Goal: Task Accomplishment & Management: Manage account settings

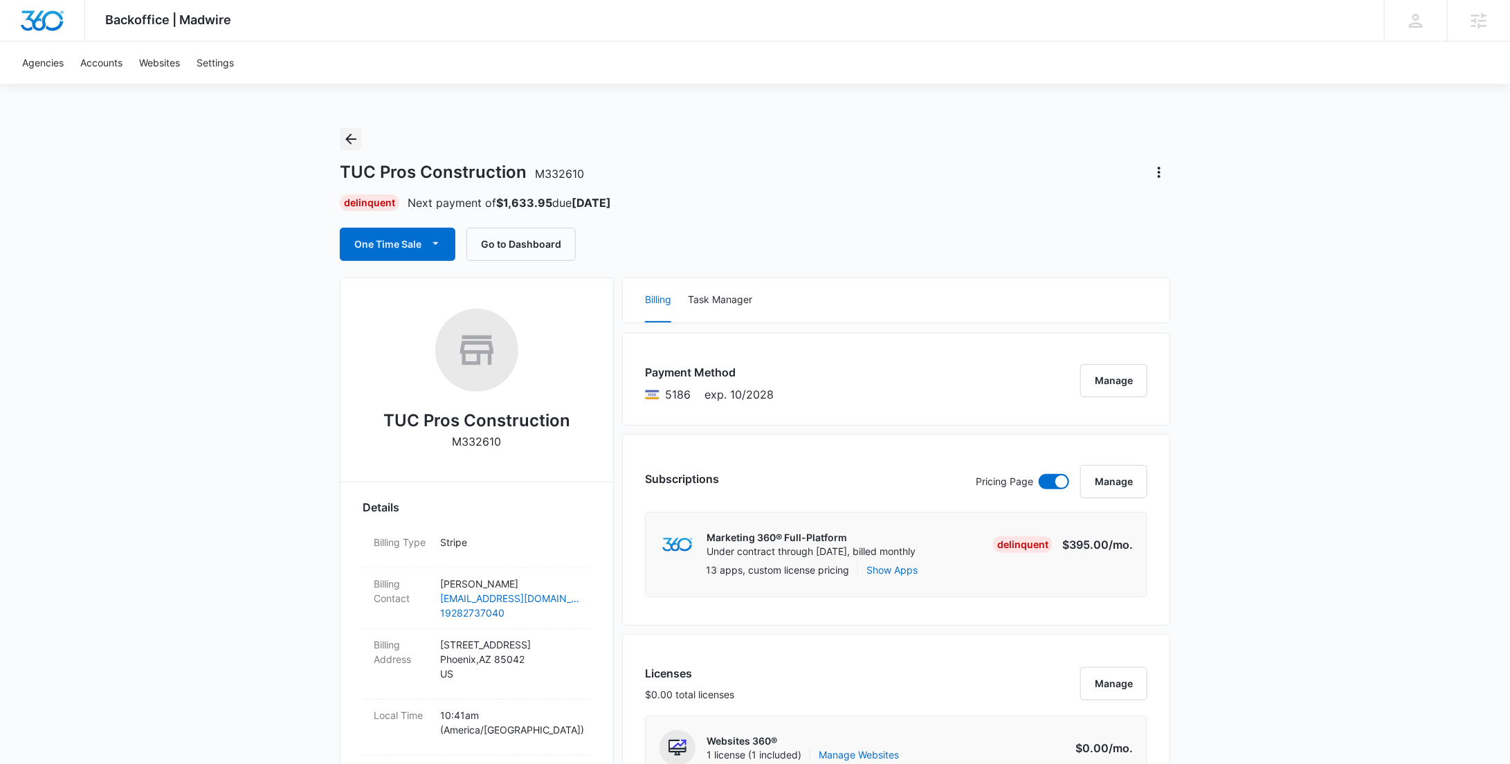
click at [345, 140] on icon "Back" at bounding box center [351, 139] width 17 height 17
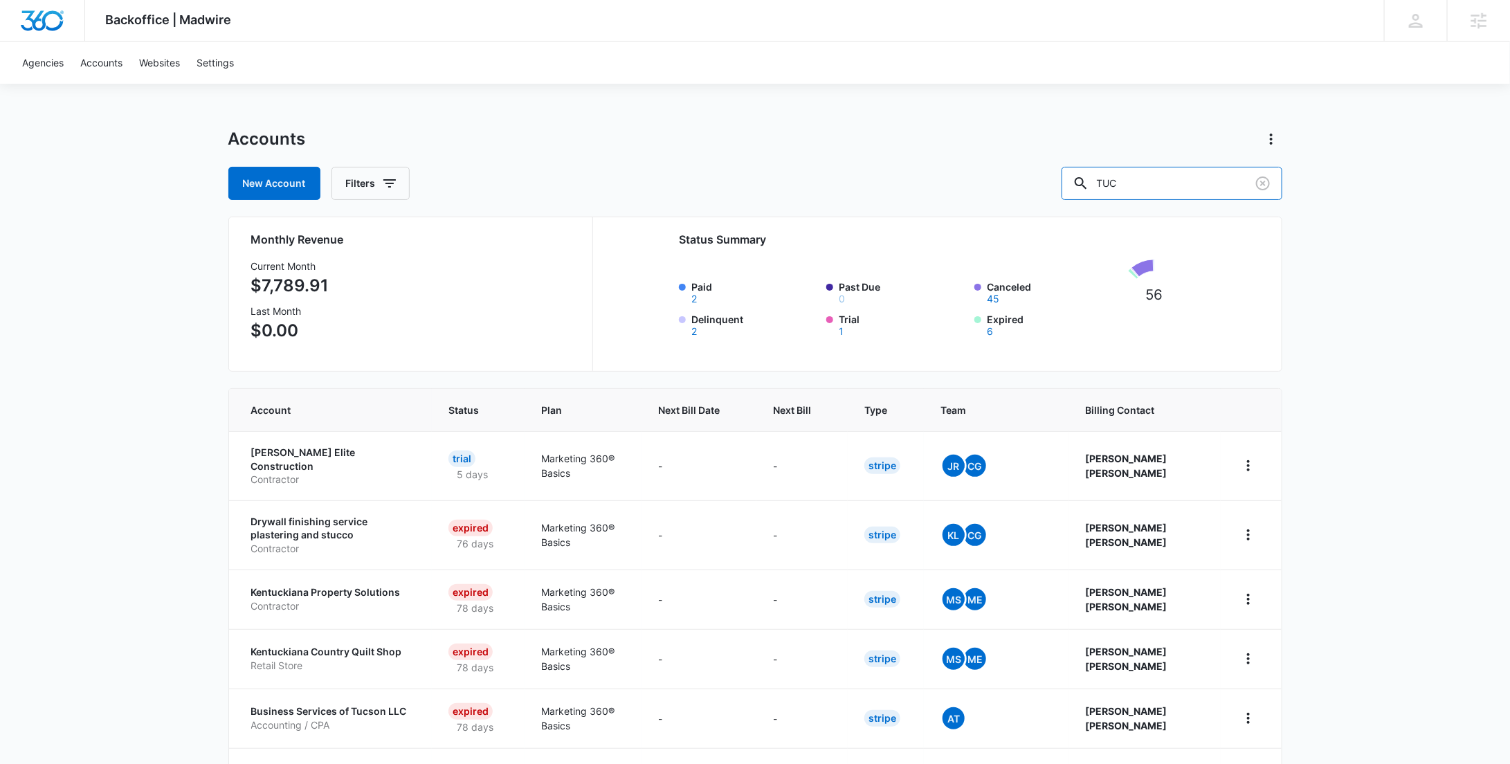
drag, startPoint x: 1176, startPoint y: 194, endPoint x: 1047, endPoint y: 178, distance: 129.8
click at [1052, 180] on div "New Account Filters TUC" at bounding box center [755, 183] width 1054 height 33
paste input "M332859"
type input "M332859"
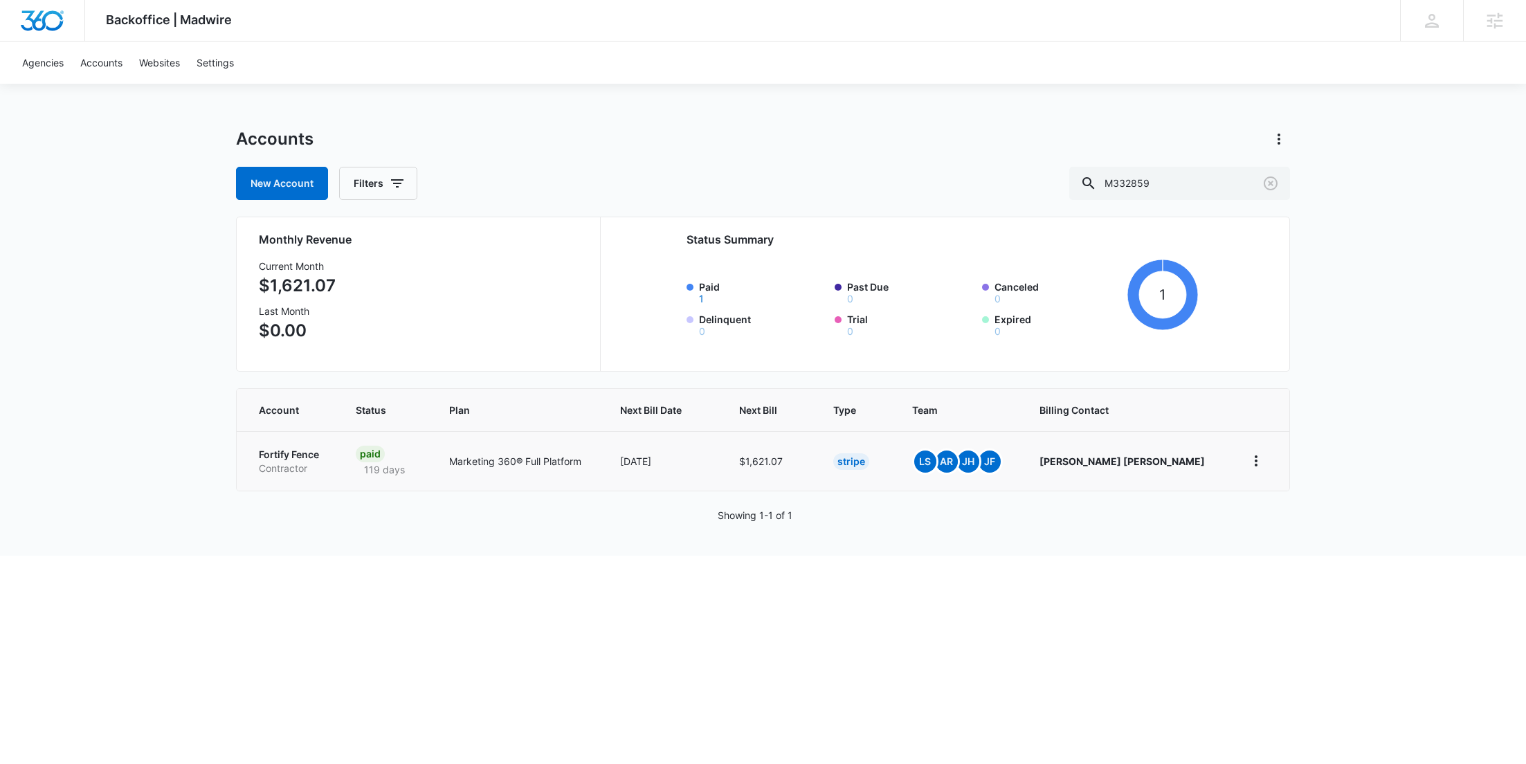
click at [278, 455] on p "Fortify Fence" at bounding box center [291, 455] width 64 height 14
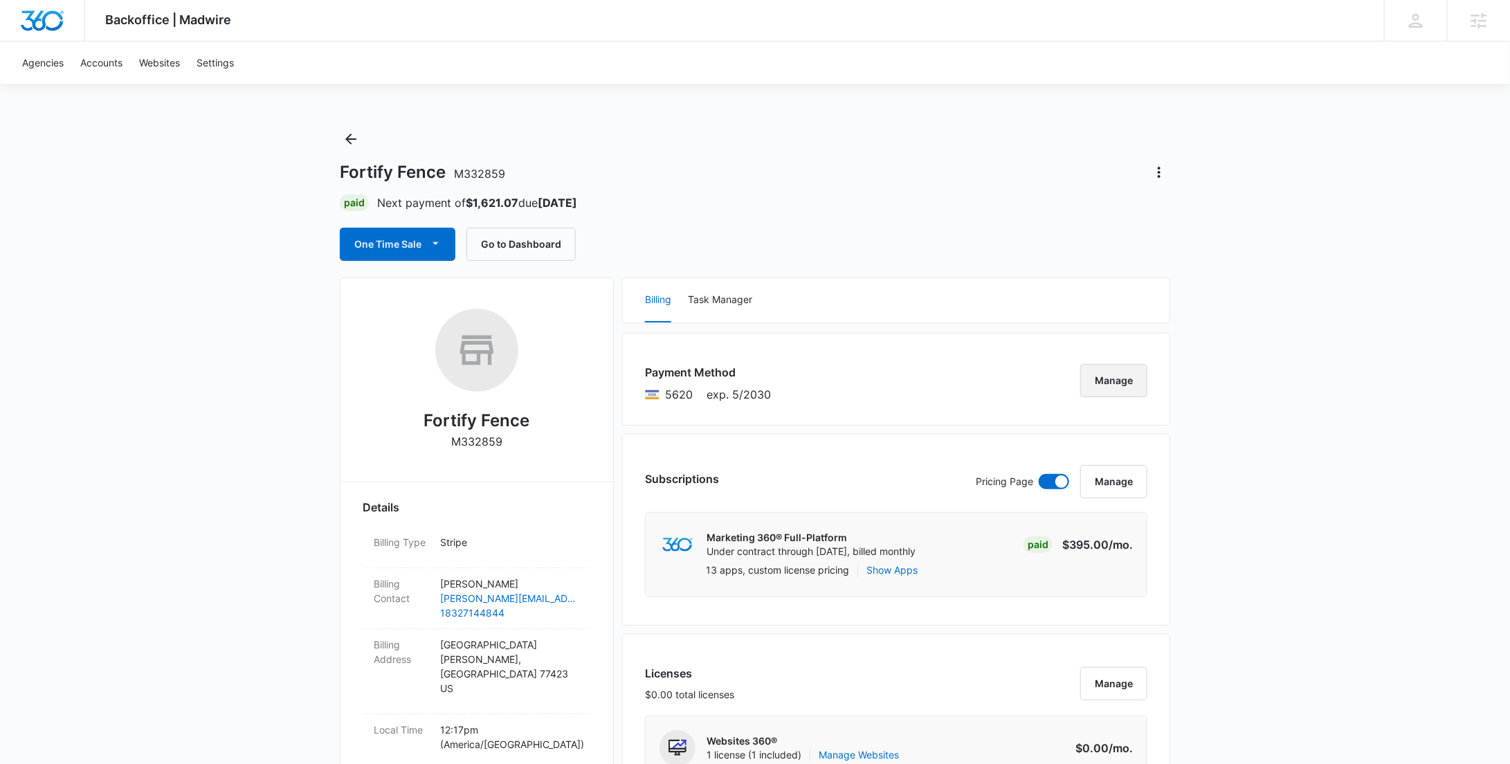
click at [1111, 375] on button "Manage" at bounding box center [1113, 380] width 67 height 33
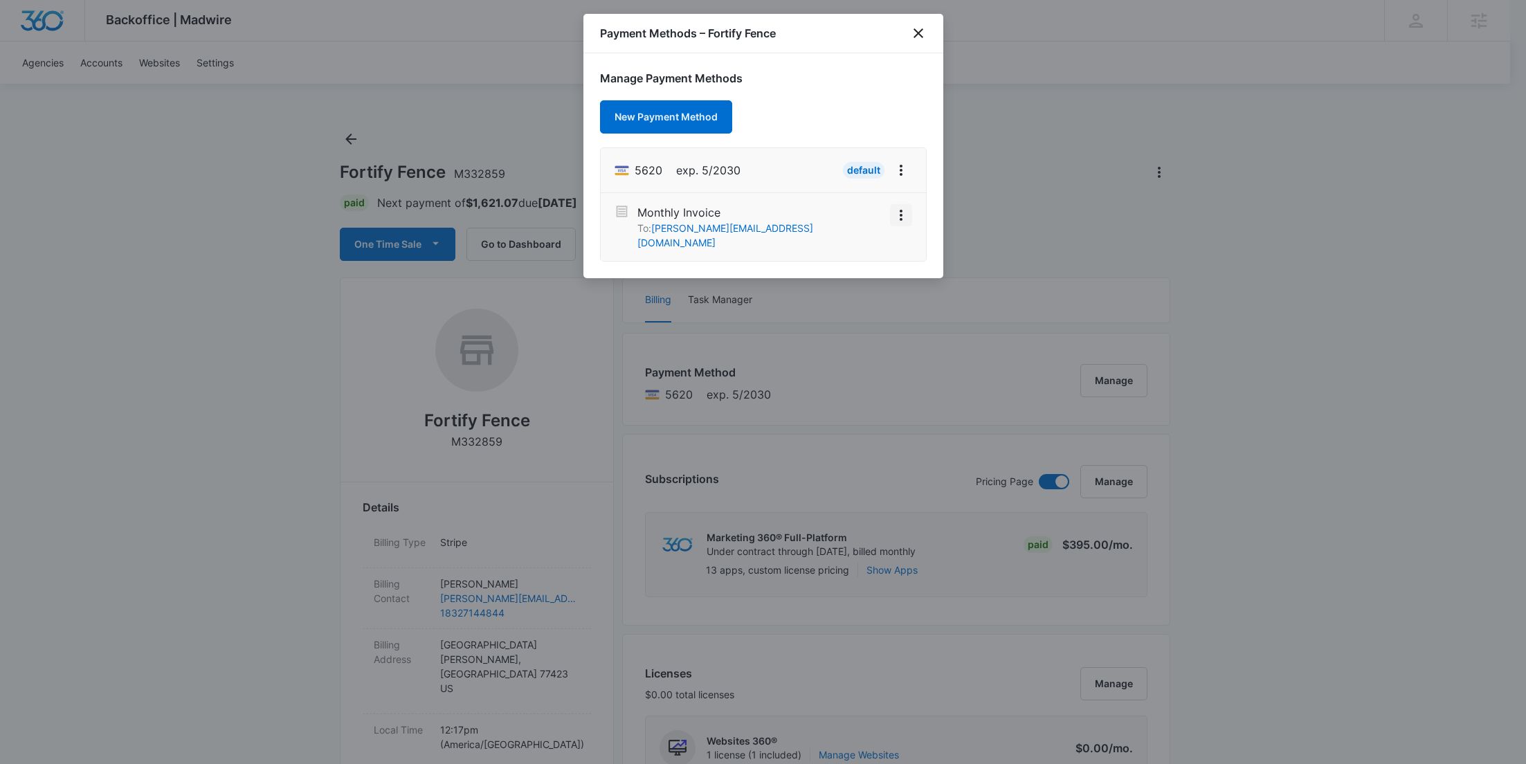
click at [904, 213] on icon "View More" at bounding box center [901, 215] width 17 height 17
click at [868, 186] on div "Activate" at bounding box center [859, 191] width 37 height 10
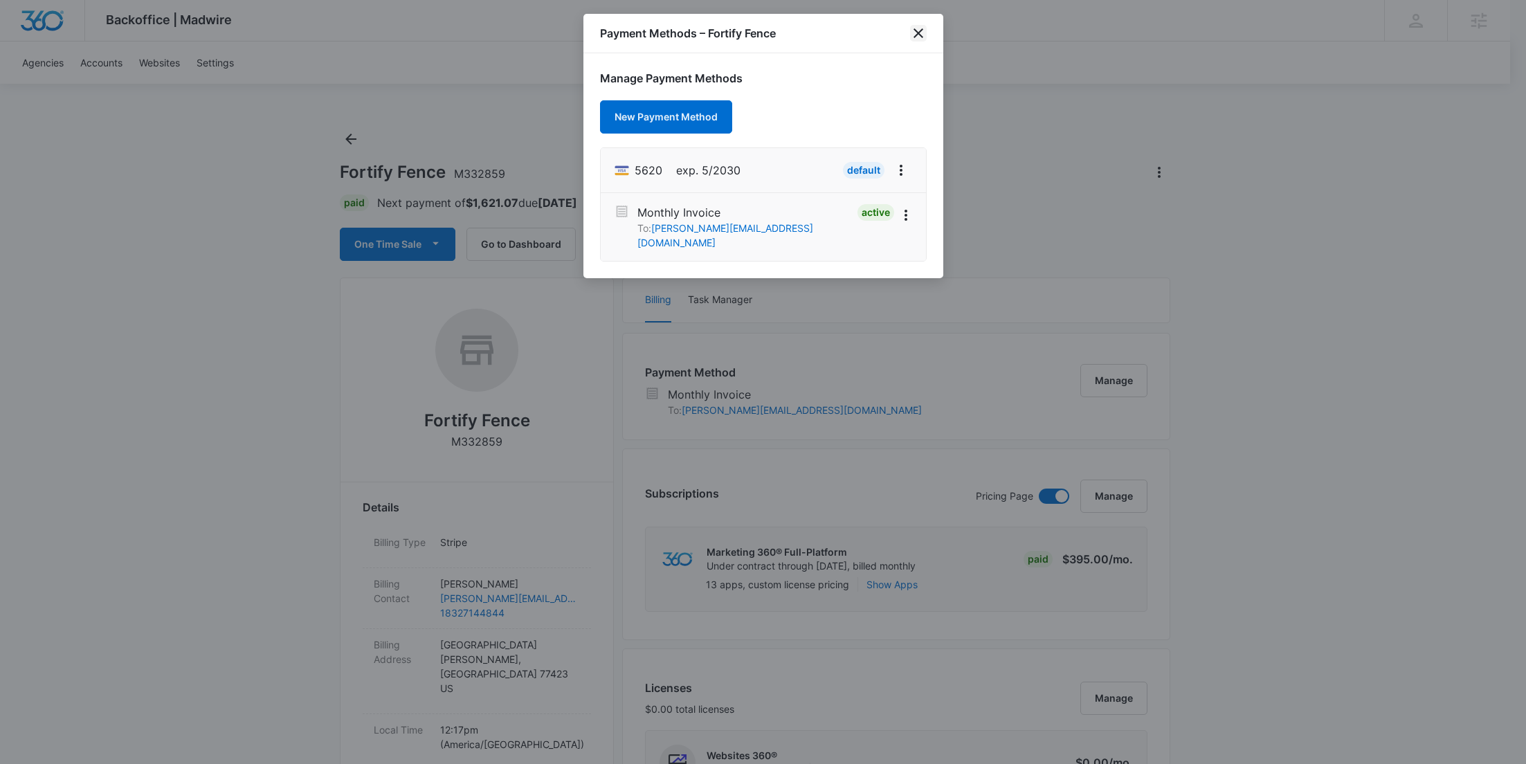
click at [924, 28] on icon "close" at bounding box center [918, 33] width 17 height 17
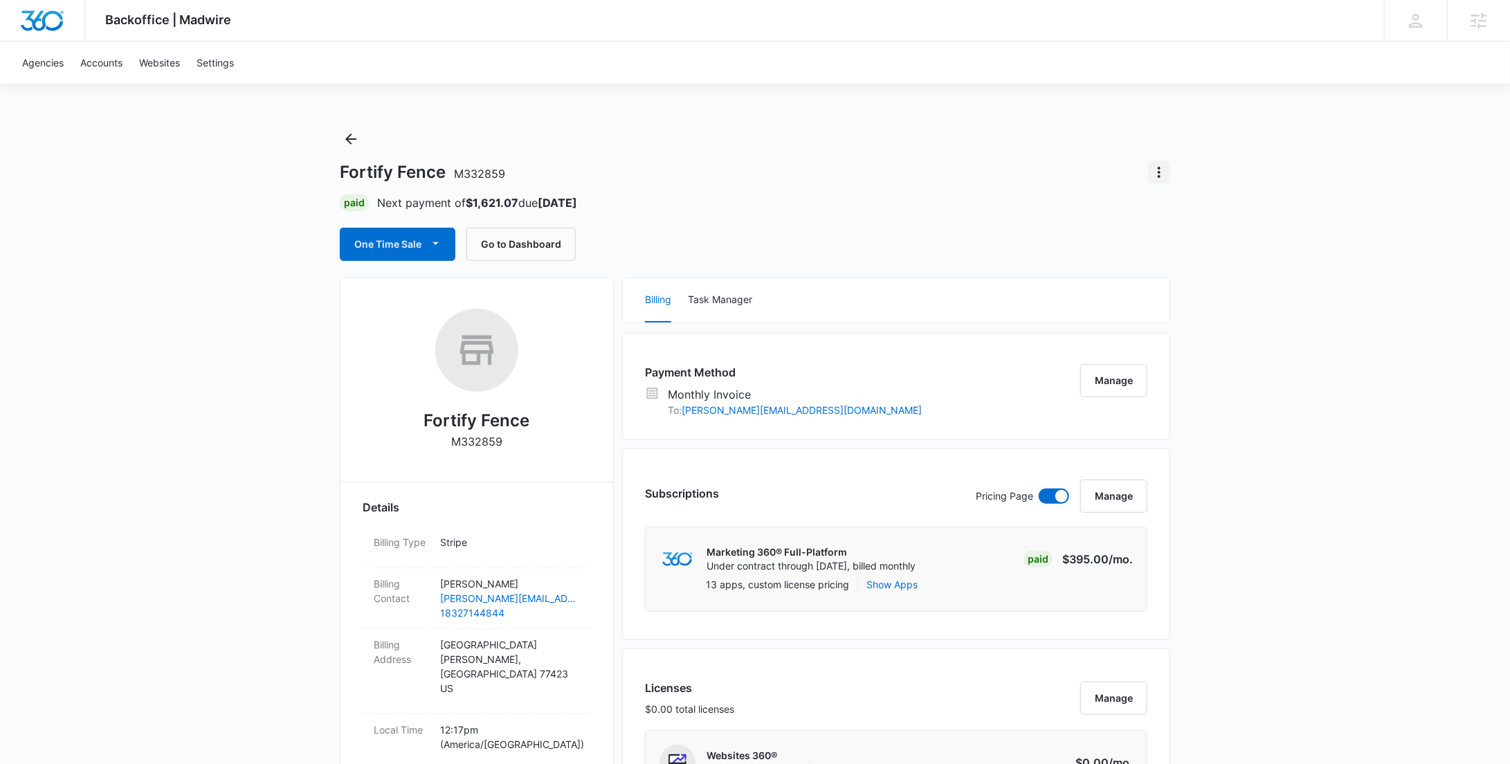
click at [1167, 170] on icon "Actions" at bounding box center [1159, 172] width 17 height 17
click at [1178, 206] on div "Update Status" at bounding box center [1199, 211] width 68 height 10
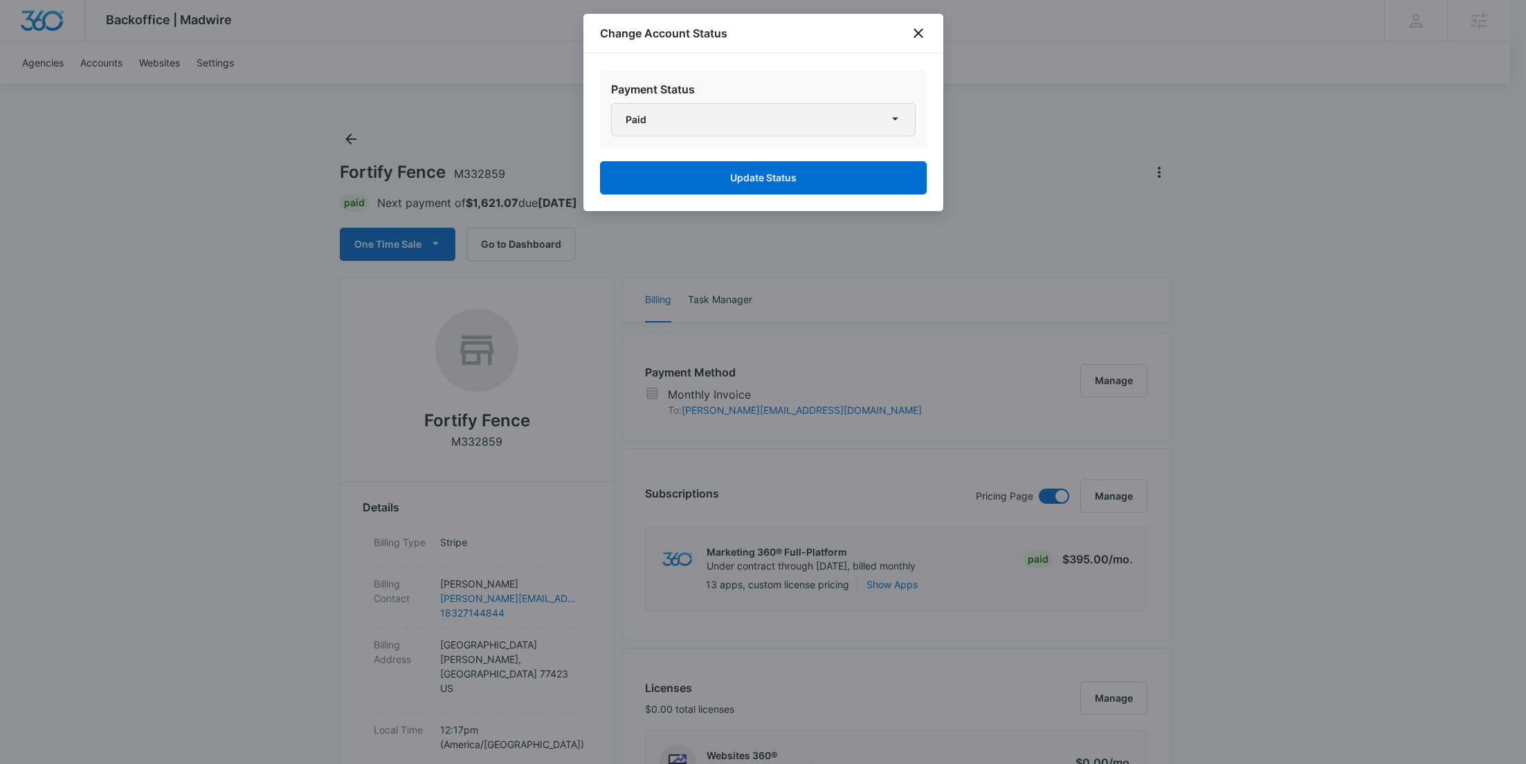
click at [778, 114] on button "Paid" at bounding box center [763, 119] width 304 height 33
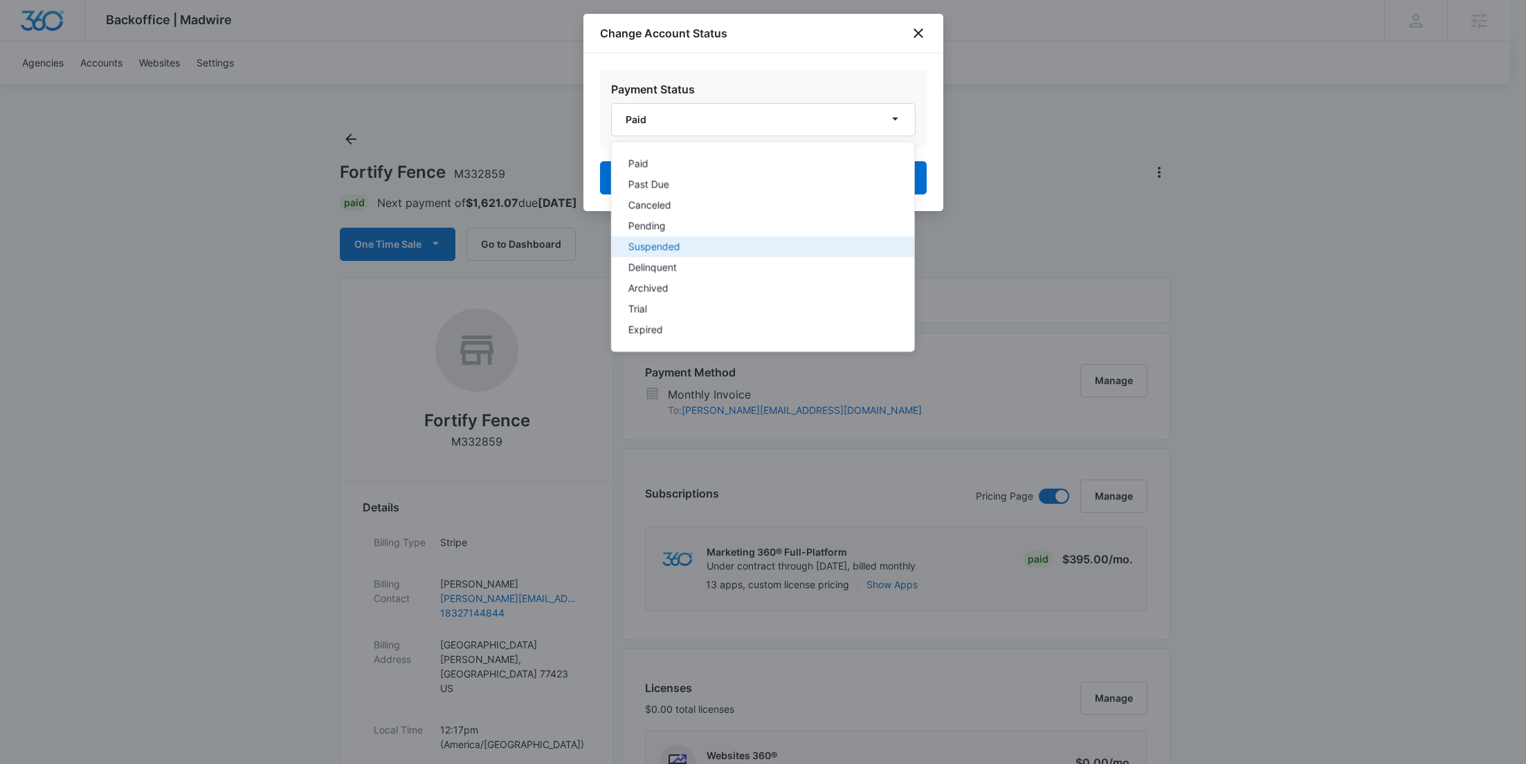
click at [664, 248] on div "Suspended" at bounding box center [754, 247] width 253 height 10
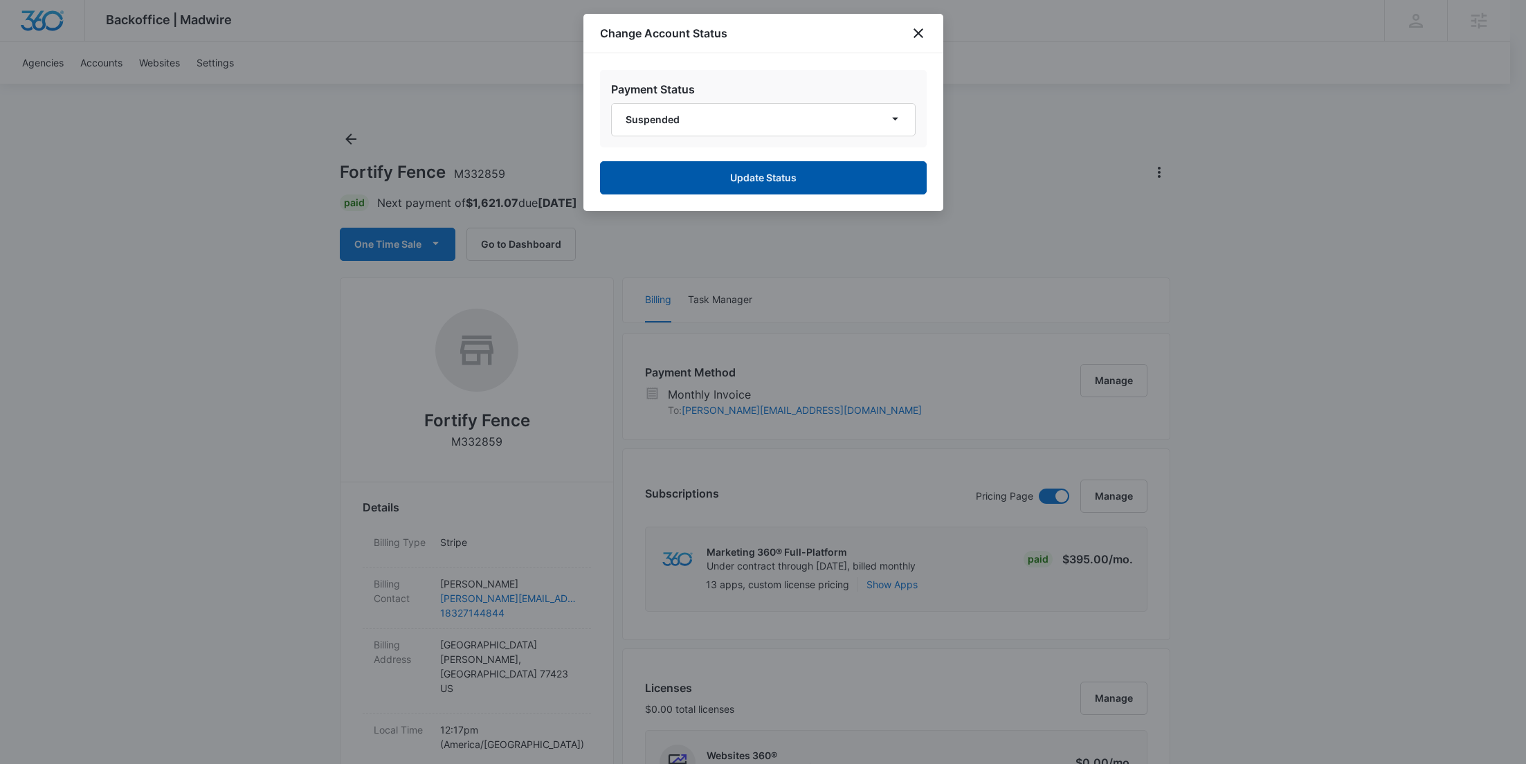
click at [720, 172] on button "Update Status" at bounding box center [763, 177] width 327 height 33
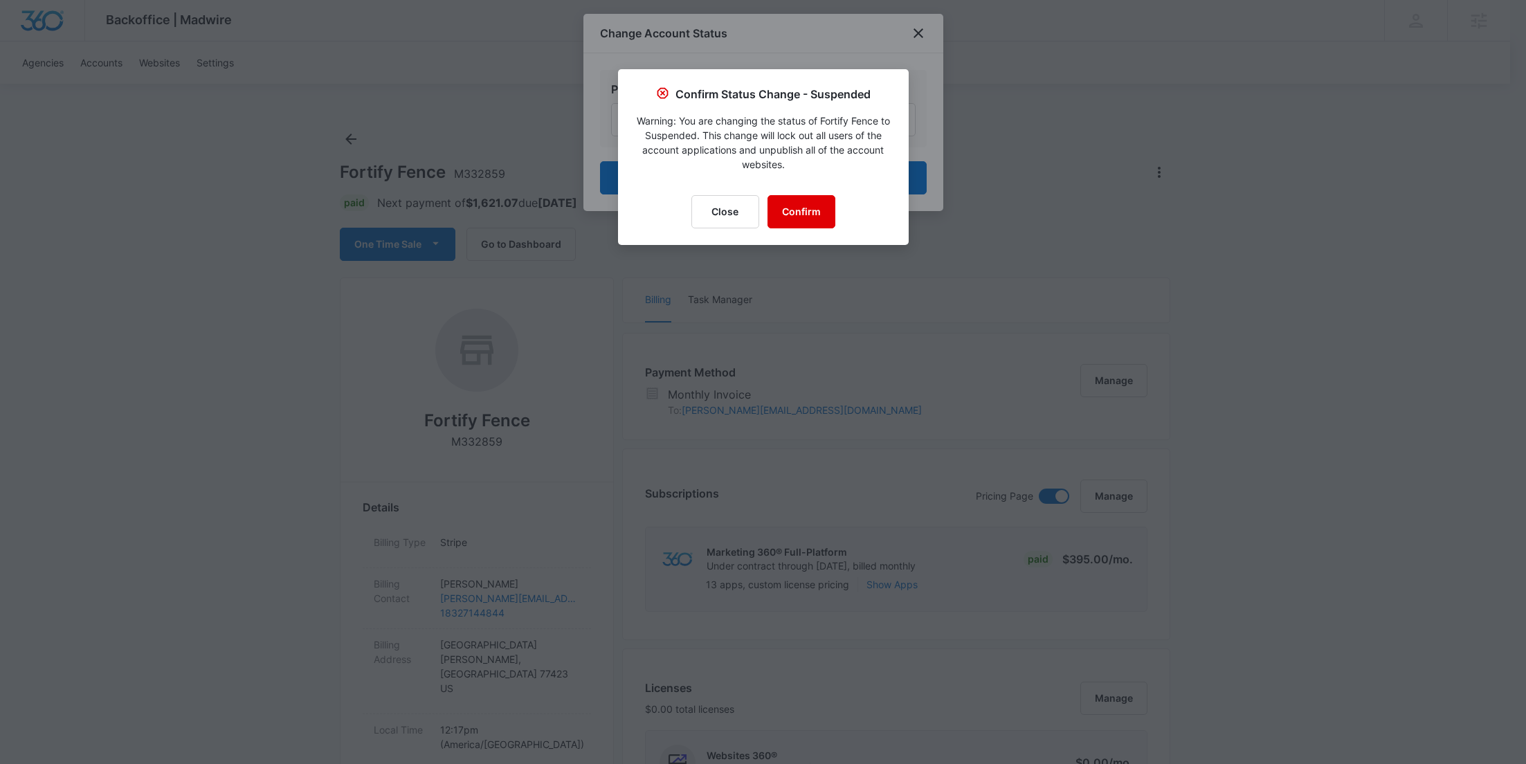
click at [787, 211] on button "Confirm" at bounding box center [801, 211] width 68 height 33
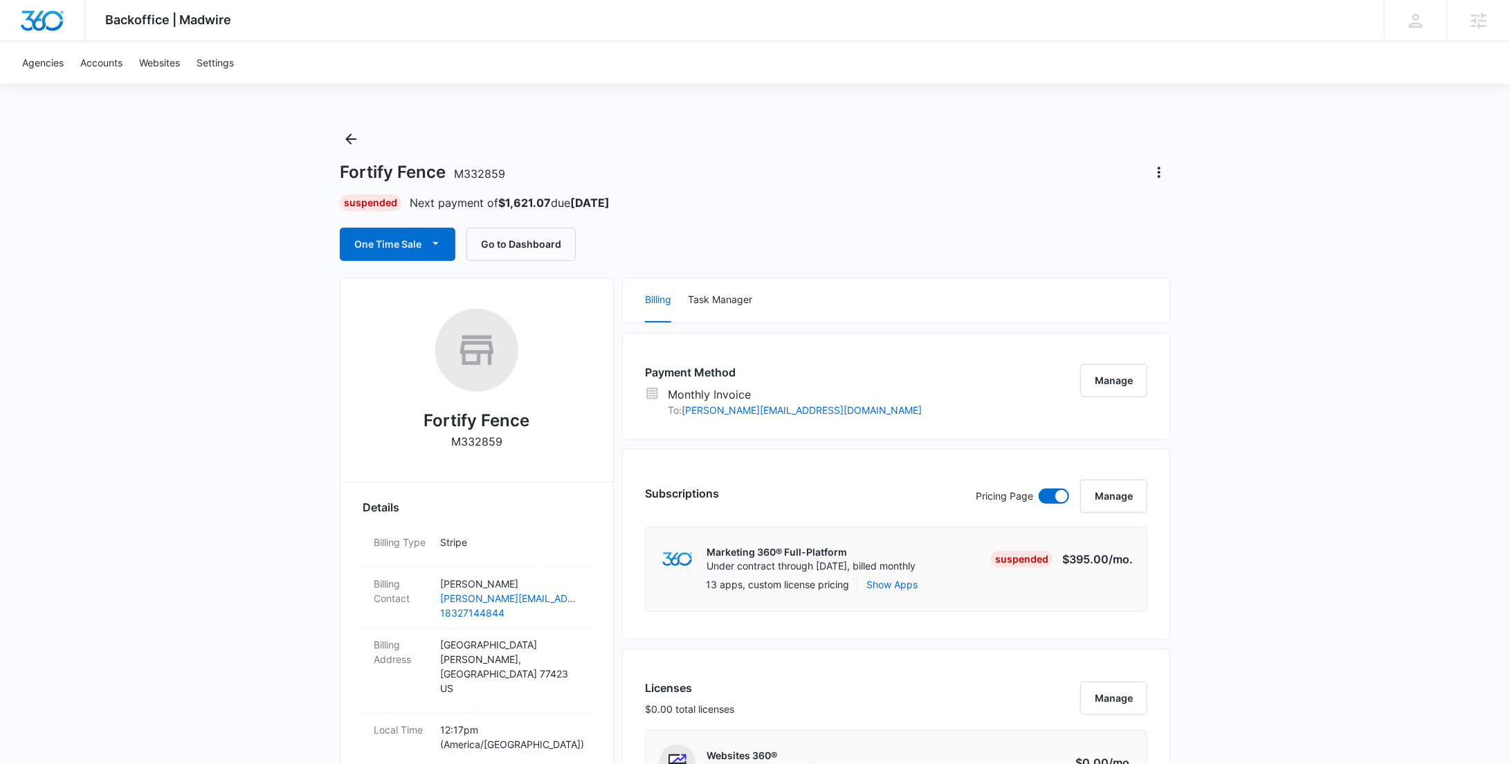
click at [487, 442] on p "M332859" at bounding box center [476, 441] width 51 height 17
copy p "M332859"
